Goal: Transaction & Acquisition: Purchase product/service

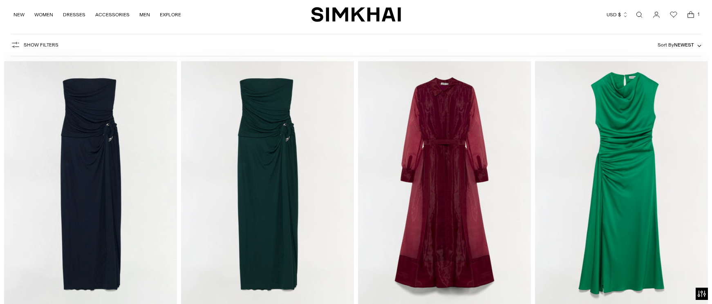
scroll to position [60, 0]
click at [687, 42] on span "Newest" at bounding box center [684, 45] width 20 height 6
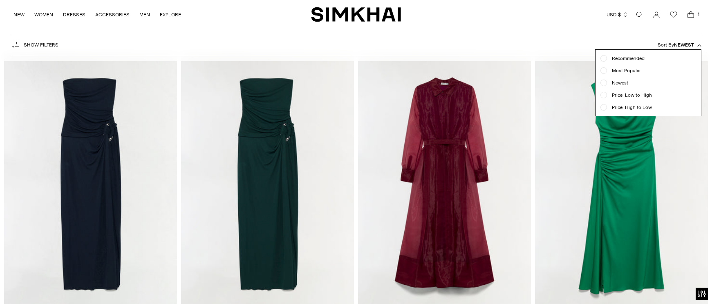
click at [625, 85] on span "Newest" at bounding box center [617, 82] width 21 height 7
click at [506, 39] on div "Show Filters Show Filters Sort By Newest Recommended Most Popular" at bounding box center [356, 45] width 690 height 22
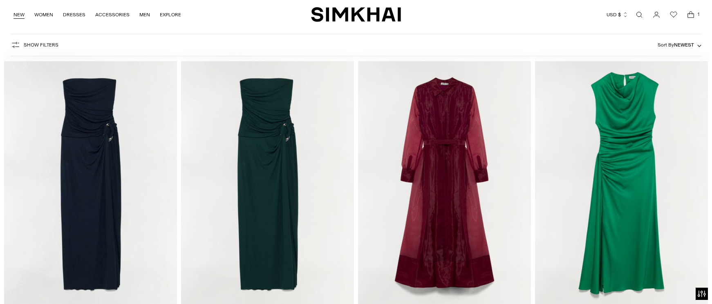
click at [17, 12] on link "NEW" at bounding box center [18, 15] width 11 height 18
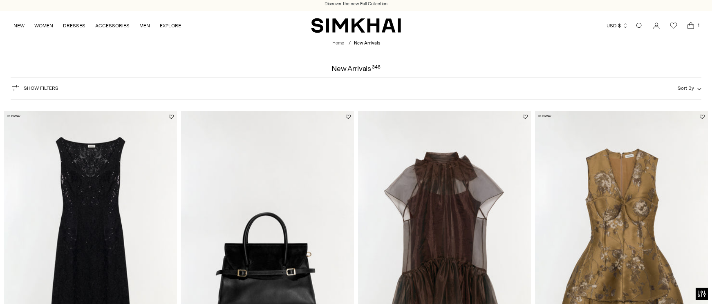
scroll to position [3, 0]
click at [686, 86] on span "Sort By" at bounding box center [685, 88] width 16 height 6
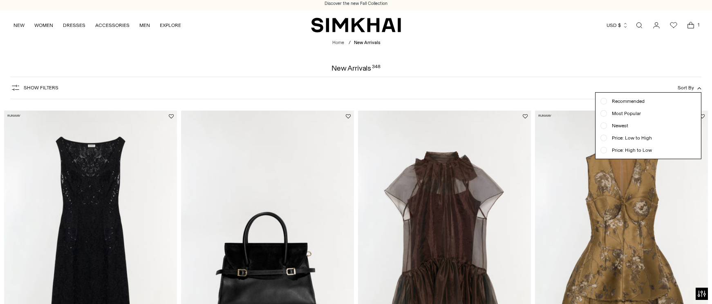
click at [616, 129] on ul "Recommended Most Popular Newest" at bounding box center [647, 126] width 105 height 66
click at [617, 128] on span "Newest" at bounding box center [617, 125] width 21 height 7
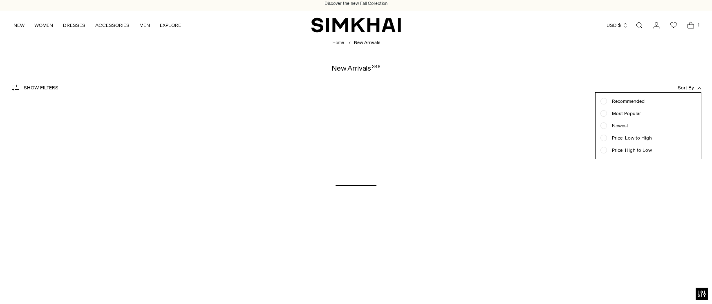
click at [535, 56] on div at bounding box center [356, 152] width 712 height 304
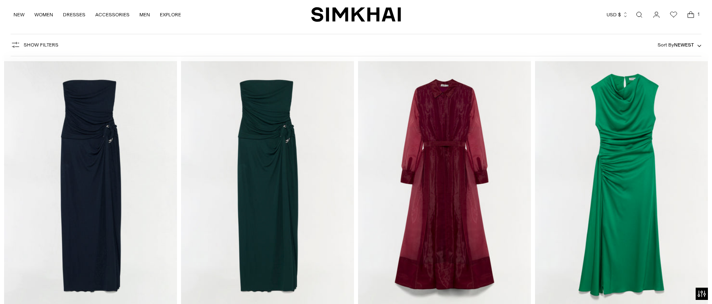
scroll to position [60, 0]
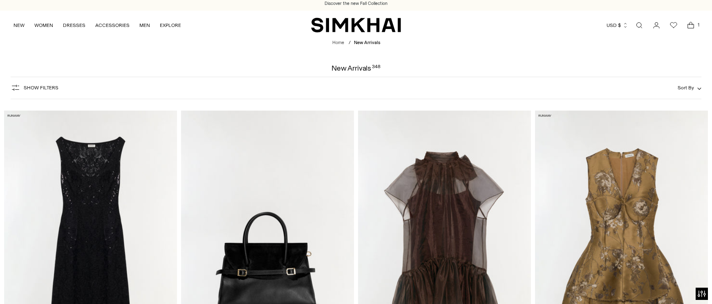
scroll to position [60, 0]
